Goal: Task Accomplishment & Management: Use online tool/utility

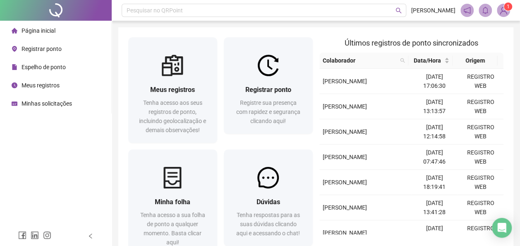
click at [46, 50] on span "Registrar ponto" at bounding box center [42, 49] width 40 height 7
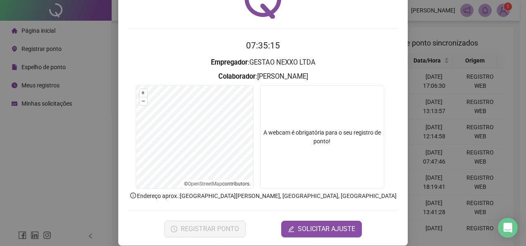
scroll to position [58, 0]
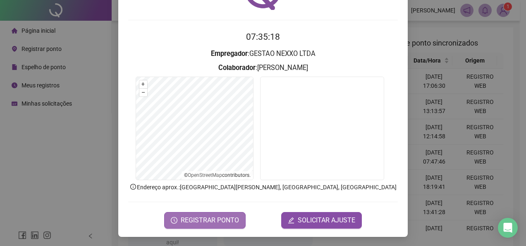
click at [201, 219] on span "REGISTRAR PONTO" at bounding box center [210, 220] width 58 height 10
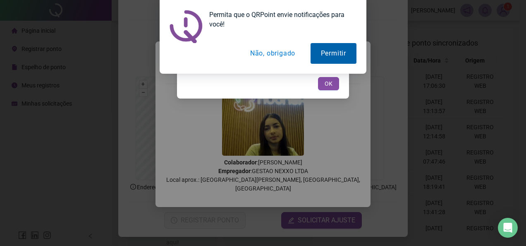
drag, startPoint x: 200, startPoint y: 218, endPoint x: 337, endPoint y: 50, distance: 216.7
click at [458, 72] on div "Permita que o QRPoint envie notificações para você! Permitir Não, obrigado" at bounding box center [263, 37] width 526 height 74
click at [285, 53] on button "Não, obrigado" at bounding box center [273, 53] width 66 height 21
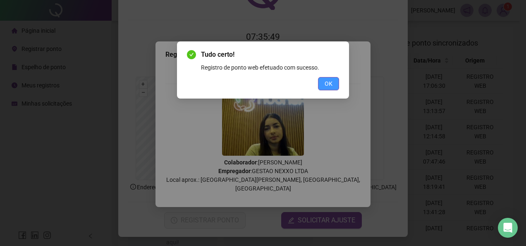
click at [324, 86] on button "OK" at bounding box center [328, 83] width 21 height 13
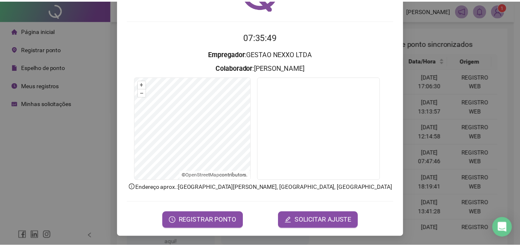
scroll to position [0, 0]
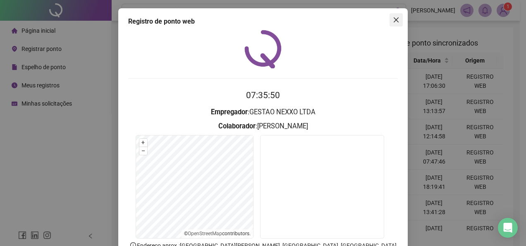
click at [393, 22] on icon "close" at bounding box center [396, 20] width 7 height 7
